Goal: Task Accomplishment & Management: Manage account settings

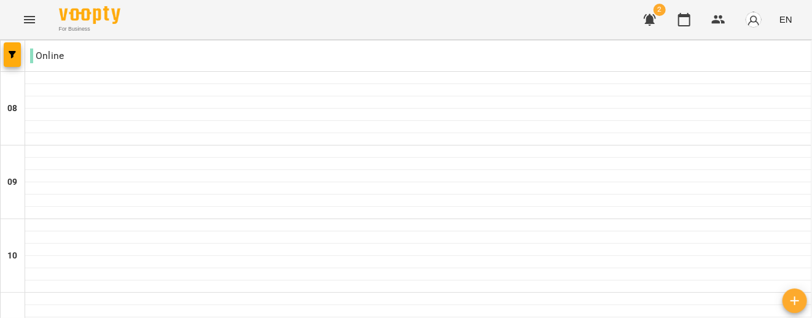
scroll to position [616, 0]
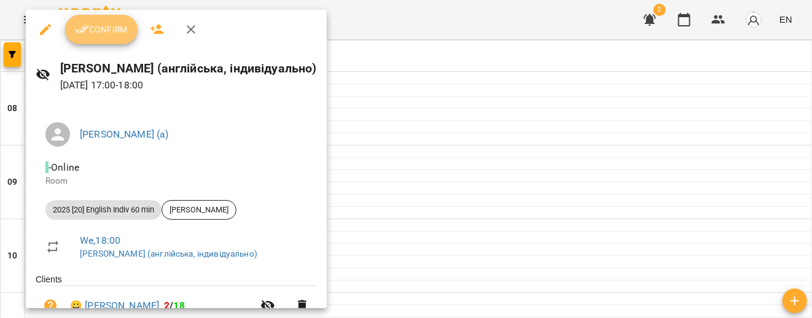
click at [111, 20] on button "Confirm" at bounding box center [101, 29] width 72 height 29
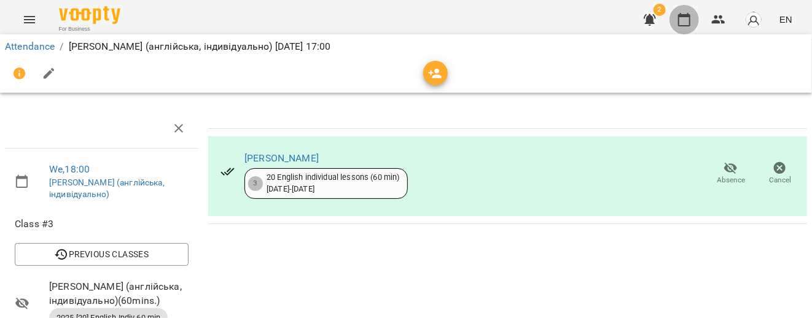
click at [677, 13] on button "button" at bounding box center [684, 19] width 29 height 29
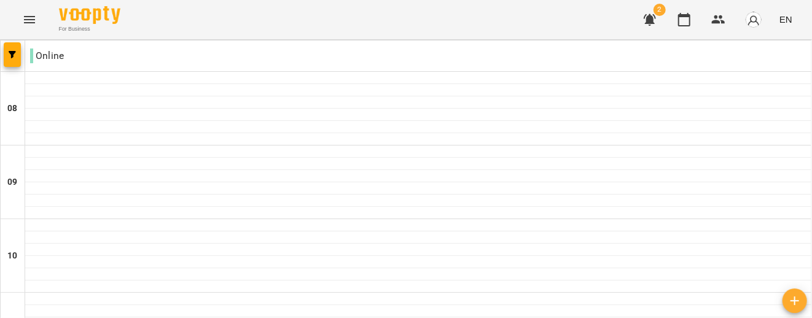
scroll to position [941, 0]
click at [750, 18] on img "button" at bounding box center [753, 19] width 17 height 17
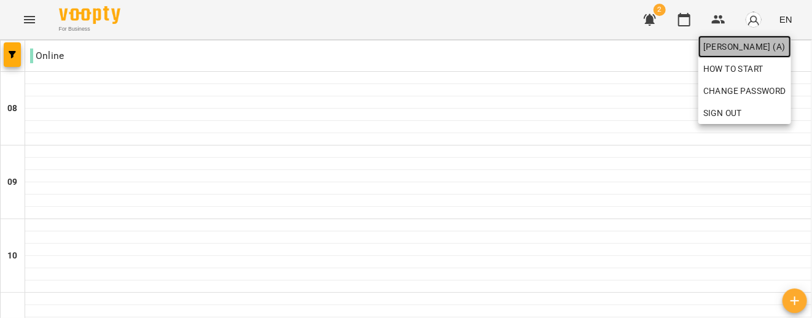
click at [724, 44] on span "[PERSON_NAME] (а)" at bounding box center [744, 46] width 83 height 15
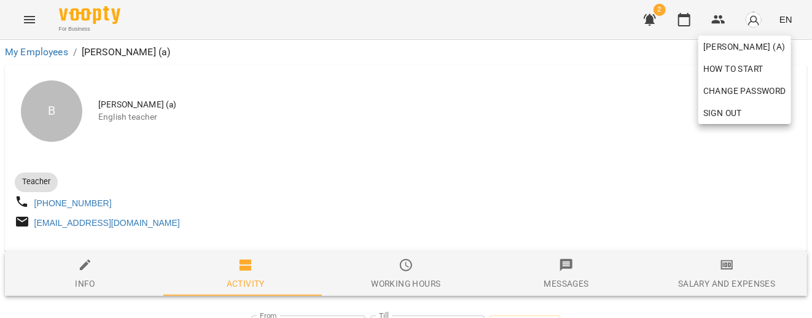
click at [506, 131] on div at bounding box center [406, 159] width 812 height 318
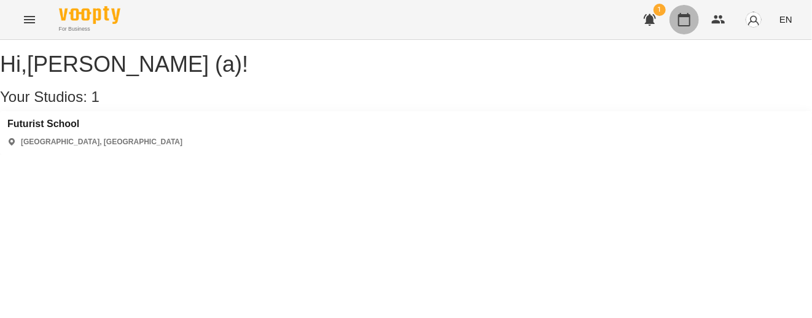
click at [684, 33] on button "button" at bounding box center [684, 19] width 29 height 29
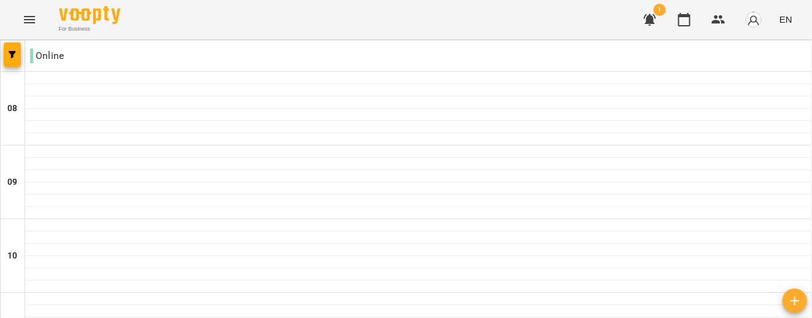
scroll to position [722, 0]
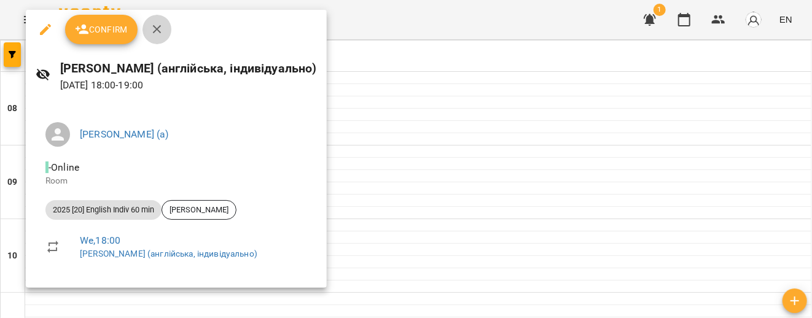
click at [160, 39] on button "button" at bounding box center [157, 29] width 29 height 29
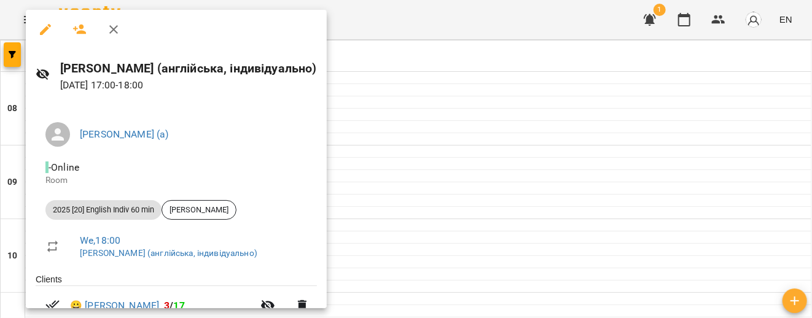
scroll to position [39, 0]
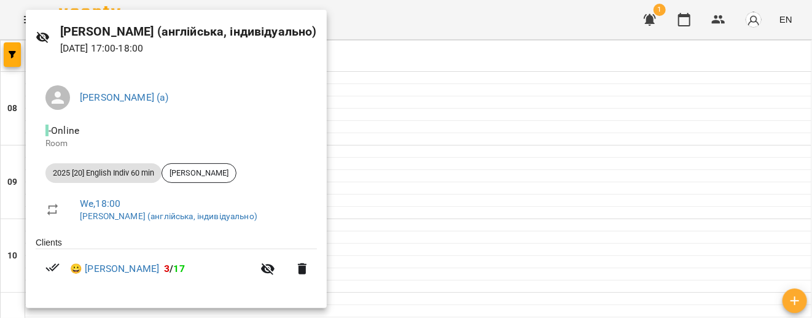
click at [455, 88] on div at bounding box center [406, 159] width 812 height 318
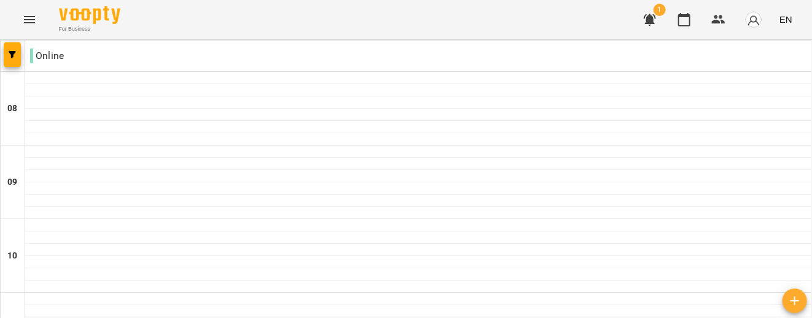
scroll to position [668, 0]
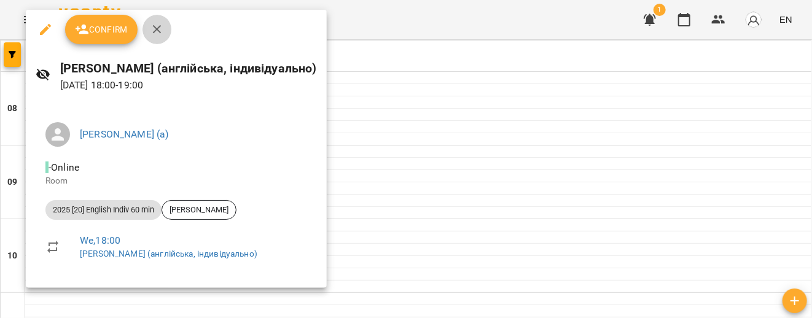
click at [161, 26] on icon "button" at bounding box center [157, 29] width 15 height 15
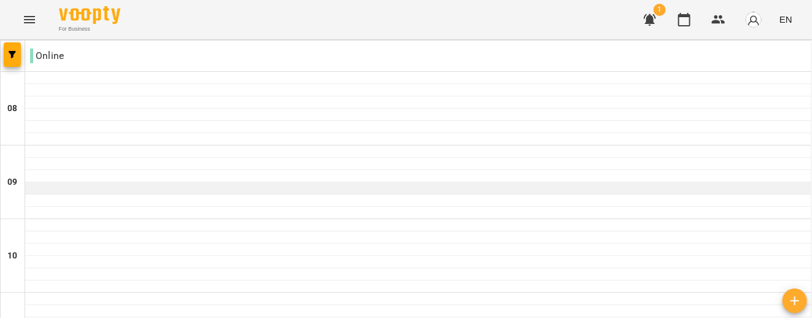
scroll to position [709, 0]
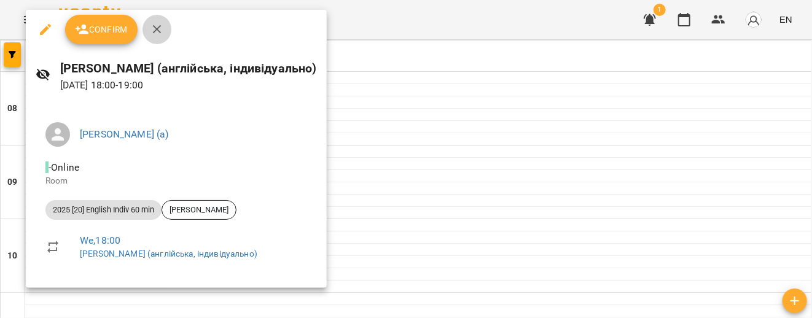
click at [160, 28] on icon "button" at bounding box center [157, 29] width 15 height 15
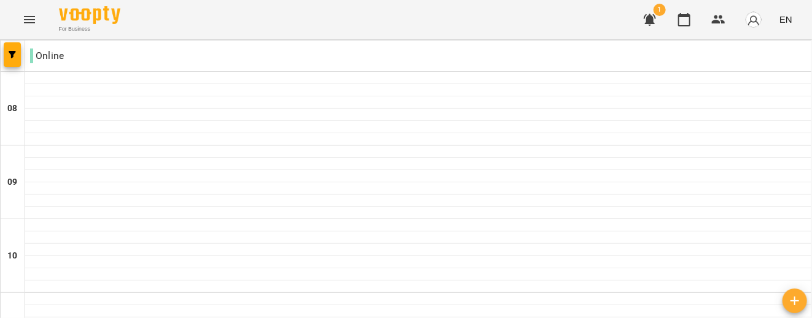
scroll to position [636, 0]
